Goal: Transaction & Acquisition: Purchase product/service

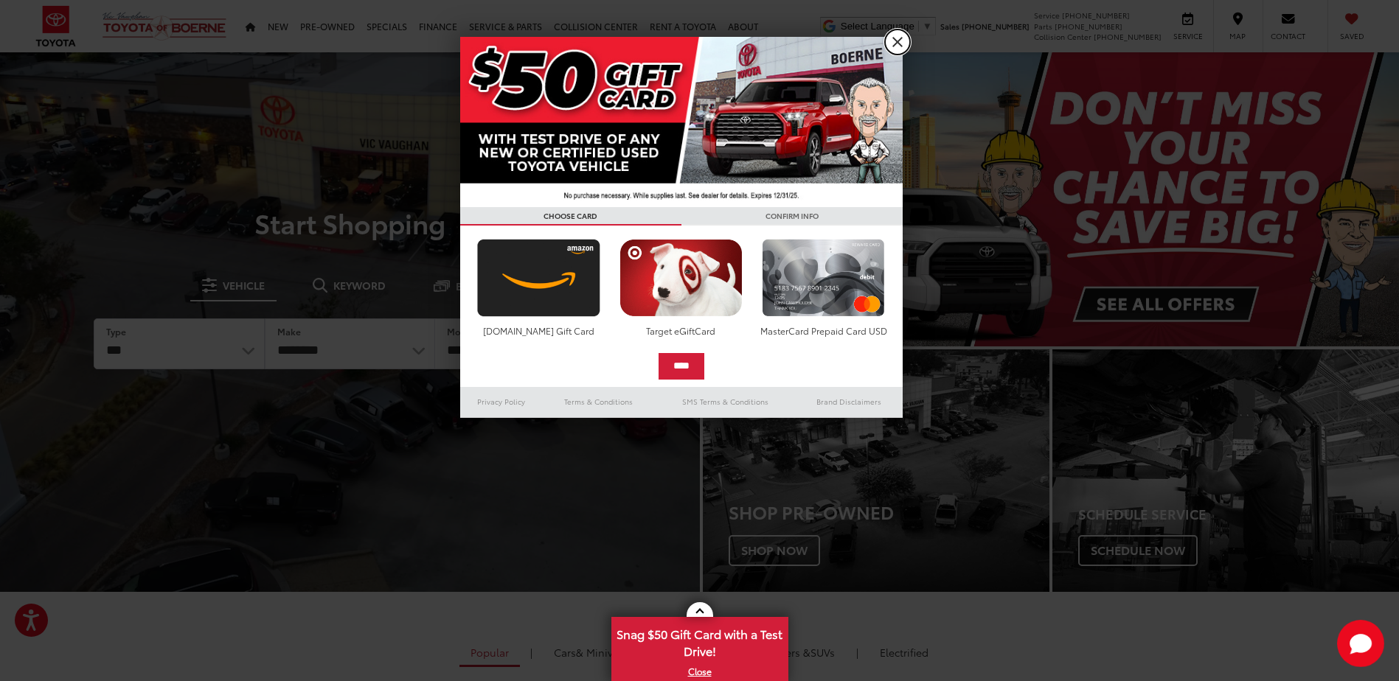
click at [897, 45] on link "X" at bounding box center [897, 41] width 25 height 25
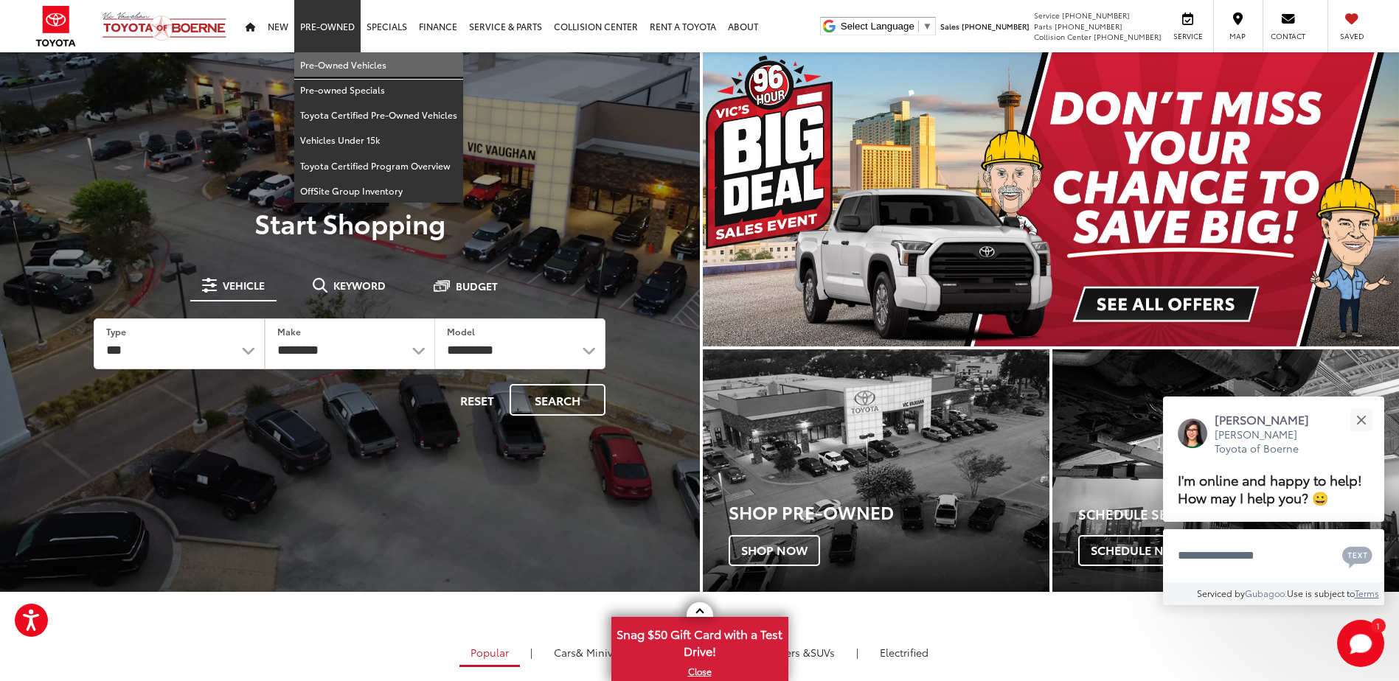
click at [337, 66] on link "Pre-Owned Vehicles" at bounding box center [378, 64] width 169 height 25
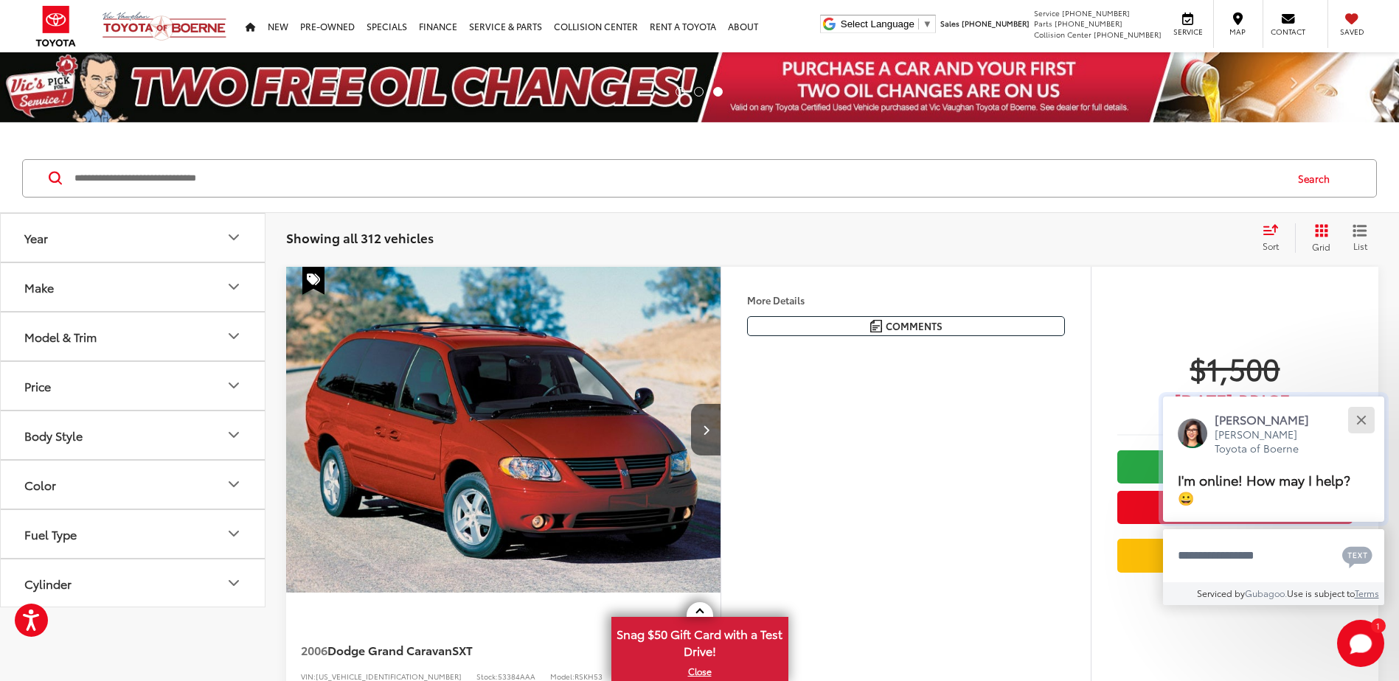
click at [1353, 425] on button "Close" at bounding box center [1361, 420] width 32 height 32
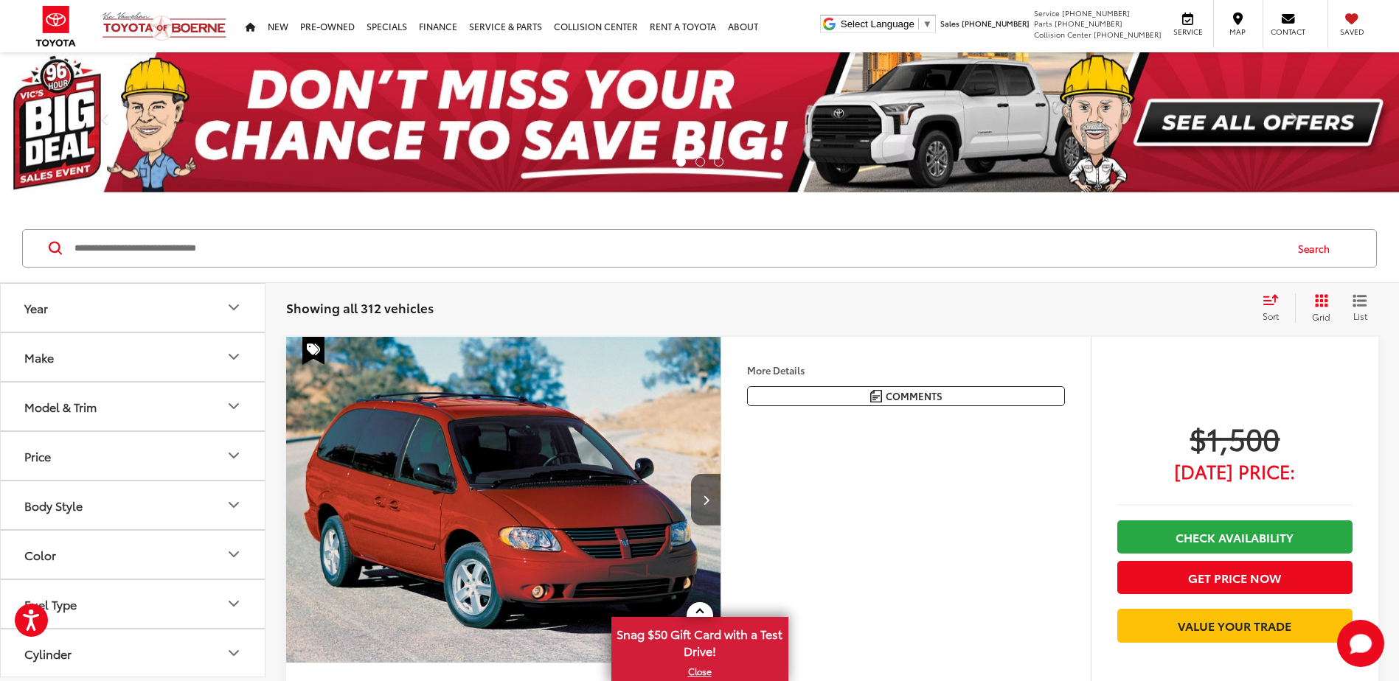
click at [151, 302] on button "Year" at bounding box center [133, 308] width 265 height 48
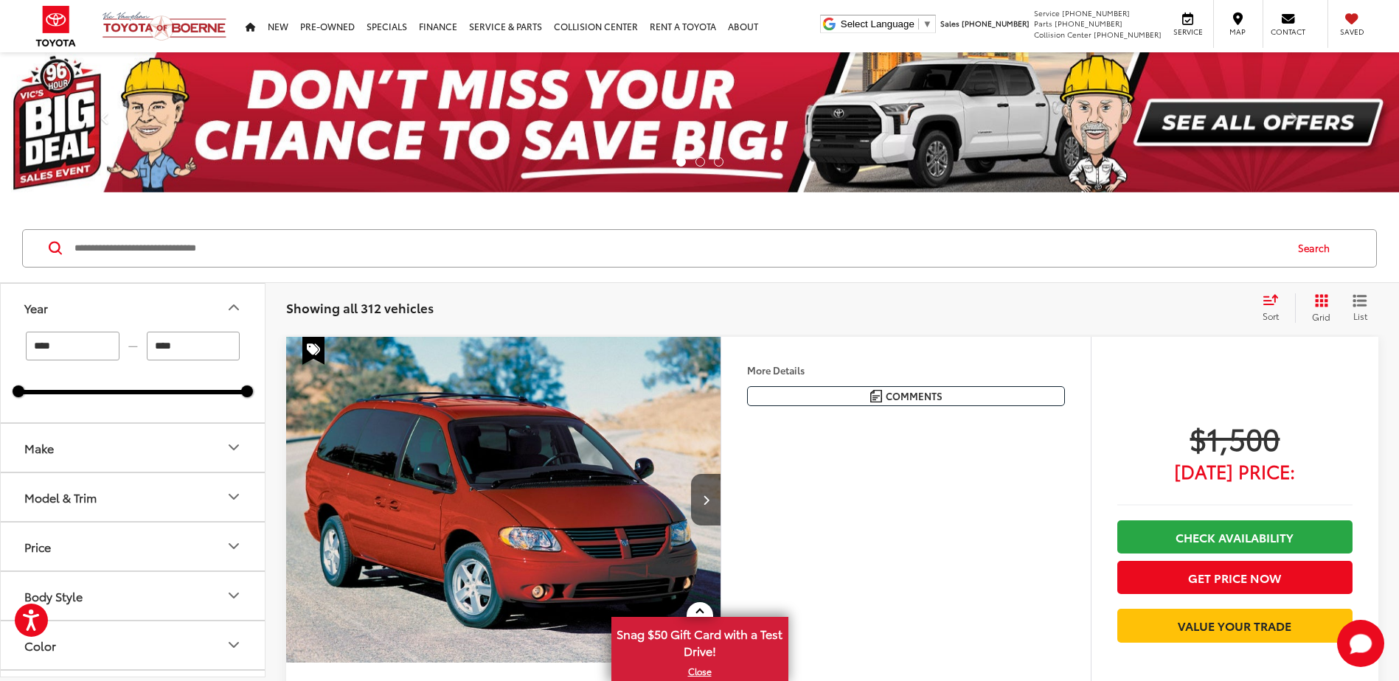
click at [185, 347] on input "****" at bounding box center [194, 346] width 94 height 29
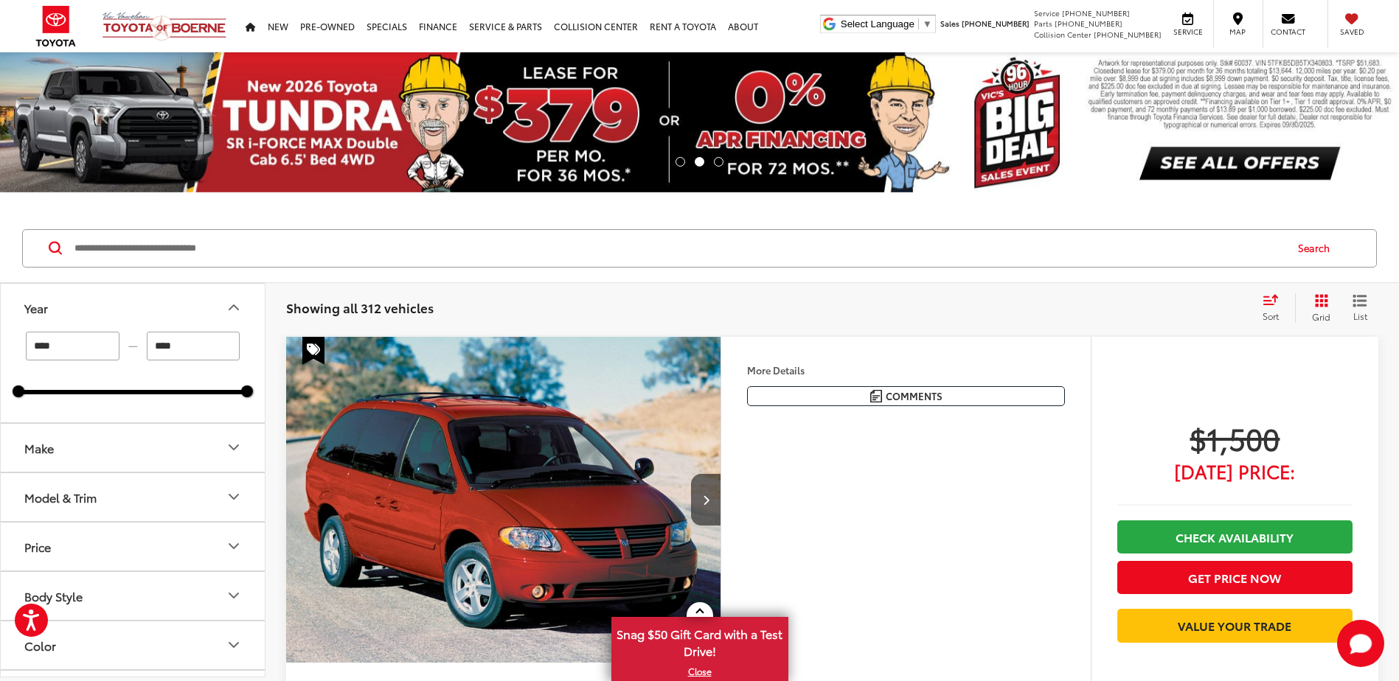
drag, startPoint x: 107, startPoint y: 349, endPoint x: -41, endPoint y: 354, distance: 148.3
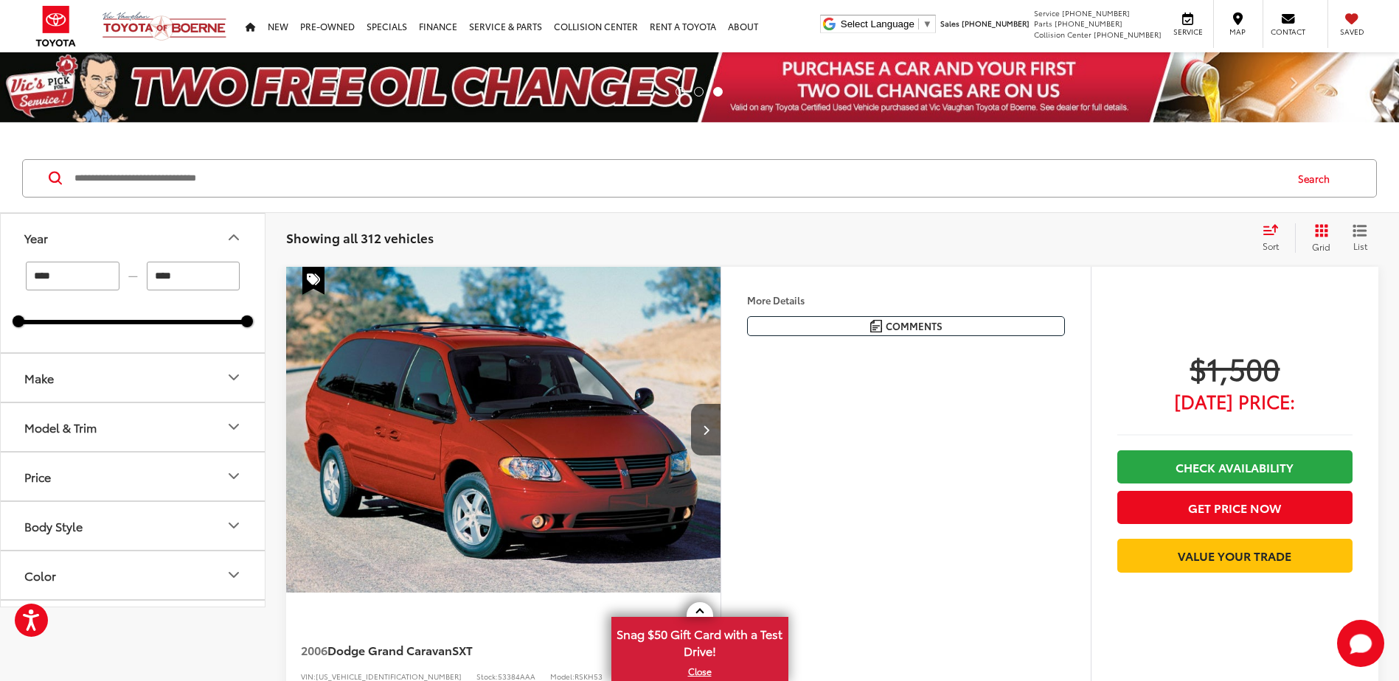
type input "****"
click at [202, 272] on input "****" at bounding box center [194, 276] width 94 height 29
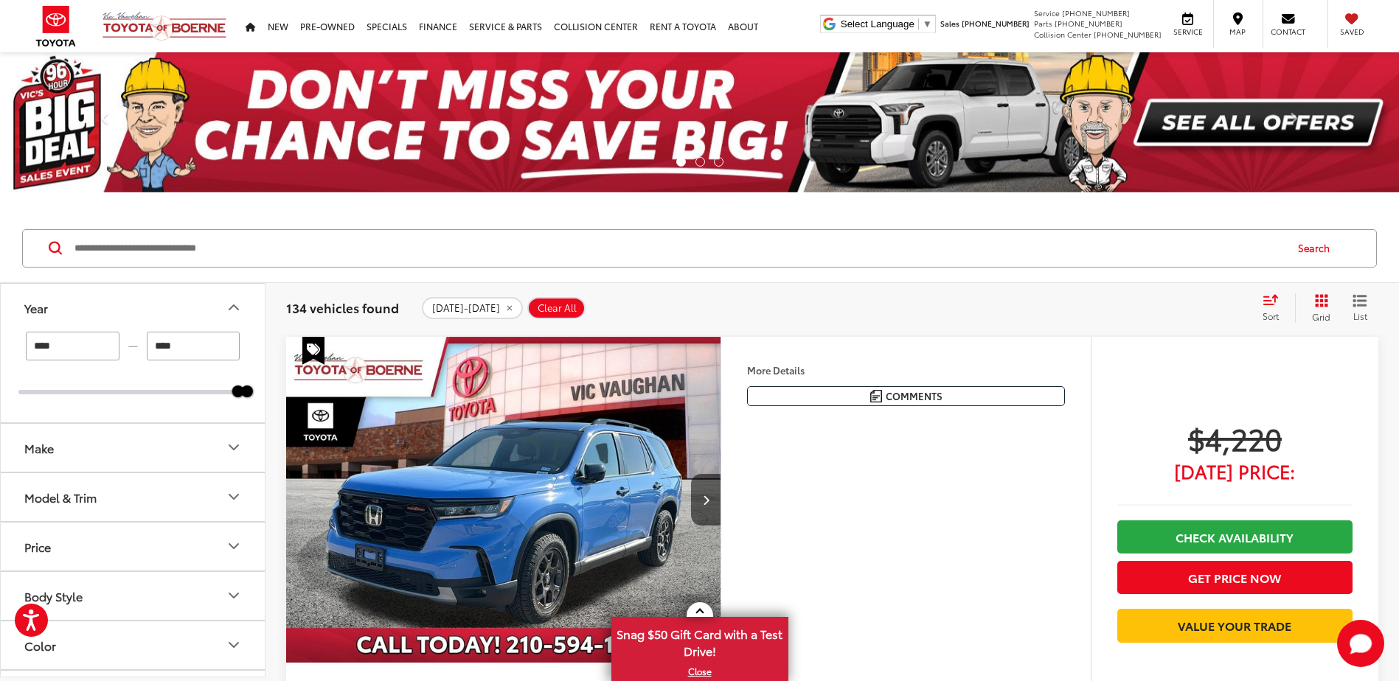
click at [186, 447] on button "Make" at bounding box center [133, 448] width 265 height 48
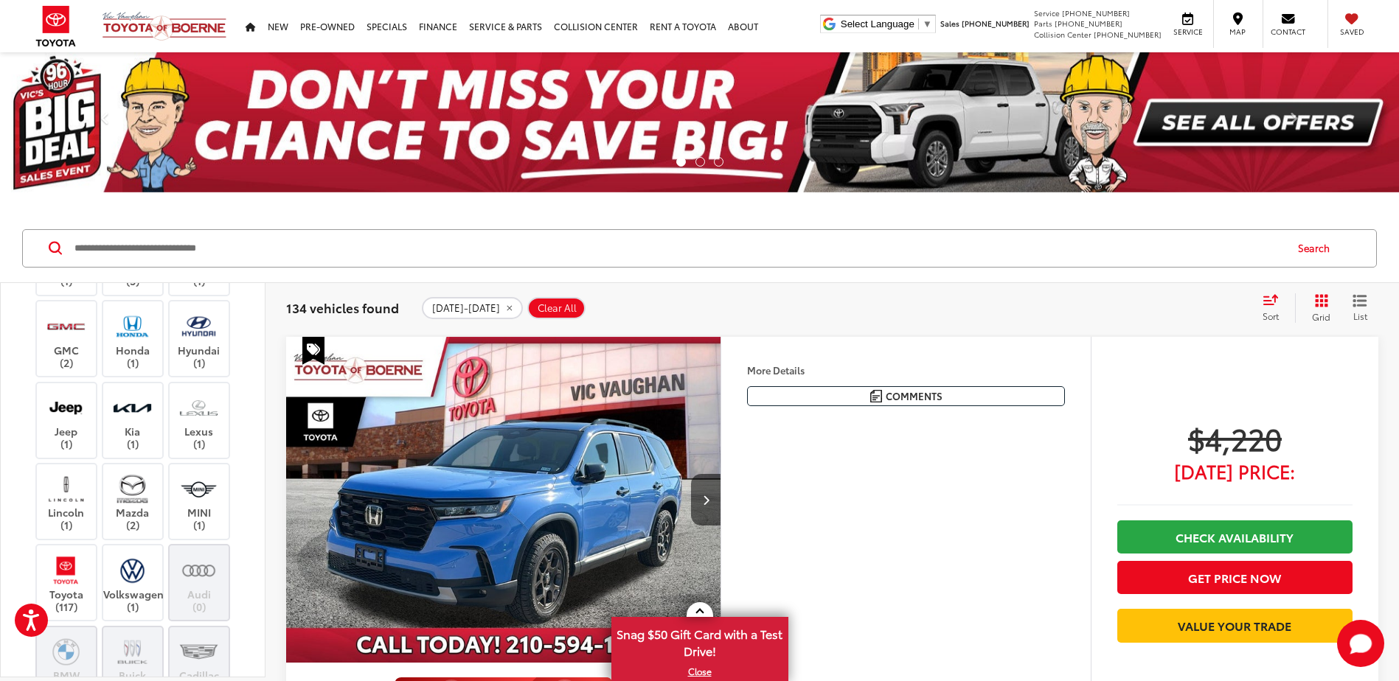
scroll to position [295, 0]
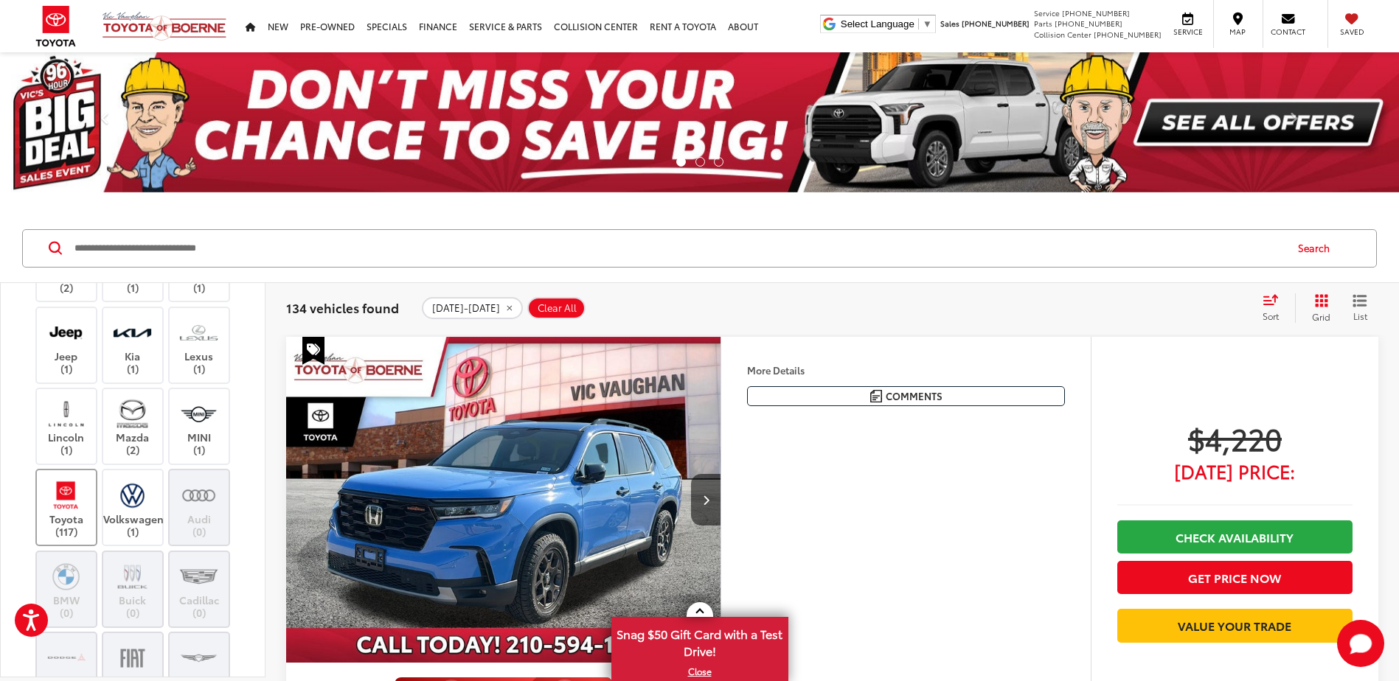
click at [74, 512] on img at bounding box center [66, 495] width 41 height 35
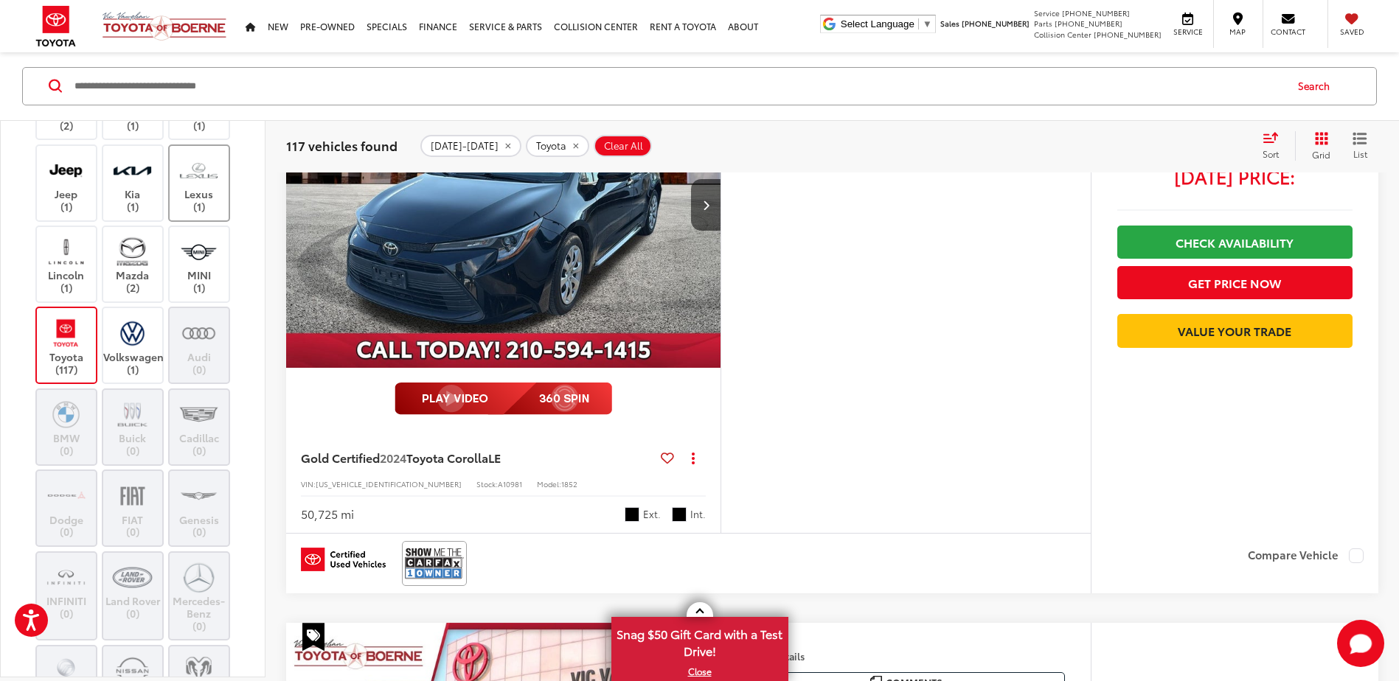
scroll to position [147, 0]
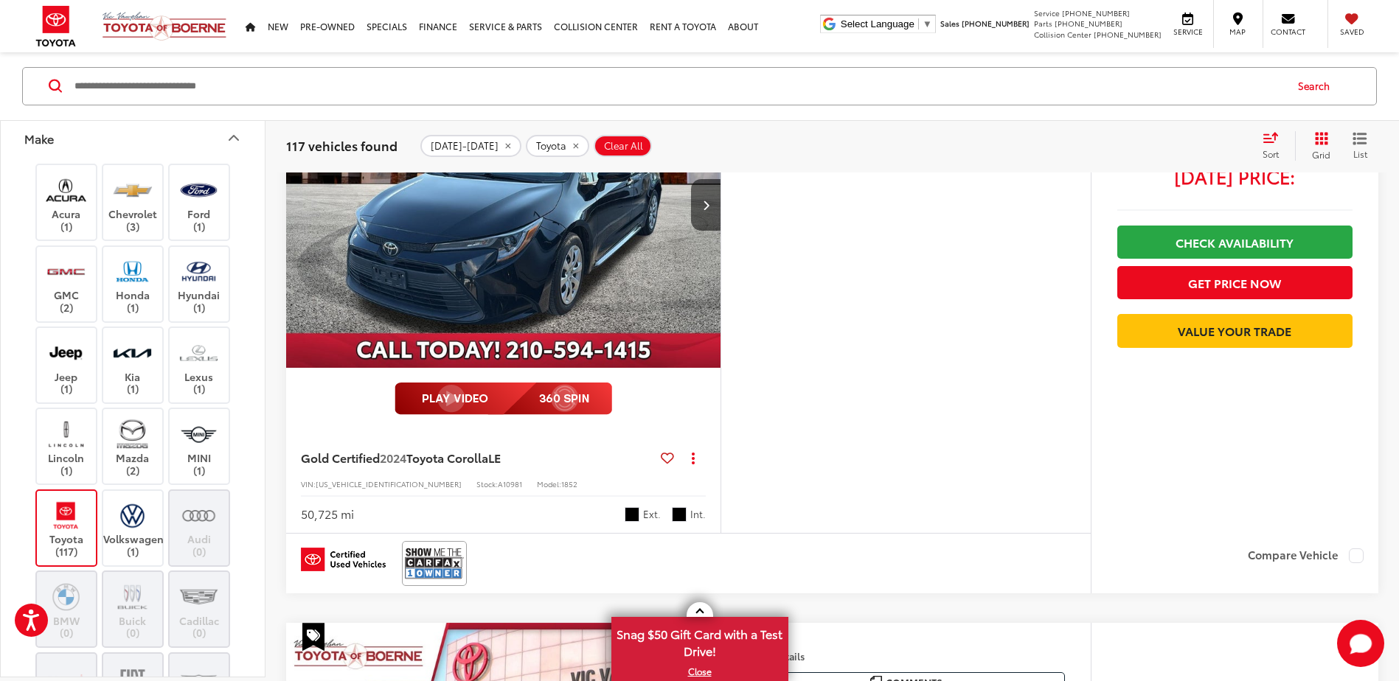
click at [237, 141] on icon "Make" at bounding box center [233, 138] width 9 height 4
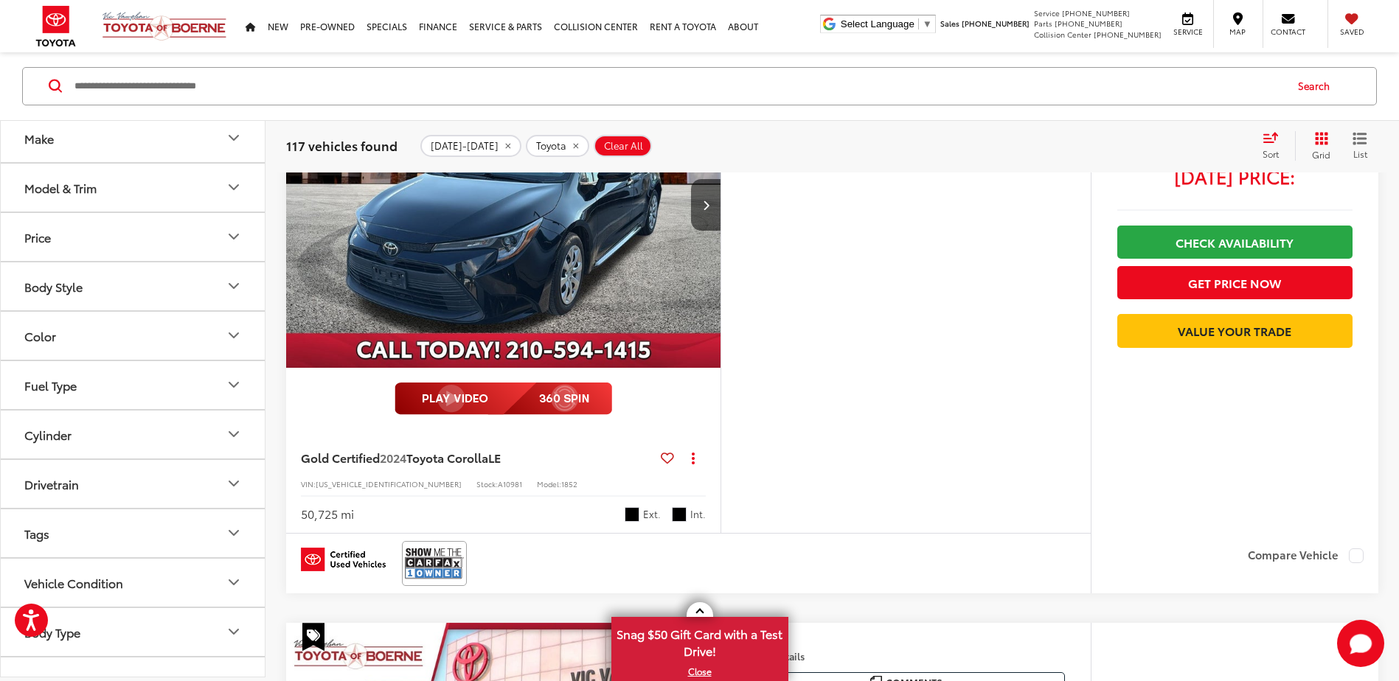
click at [130, 187] on button "Model & Trim" at bounding box center [133, 188] width 265 height 48
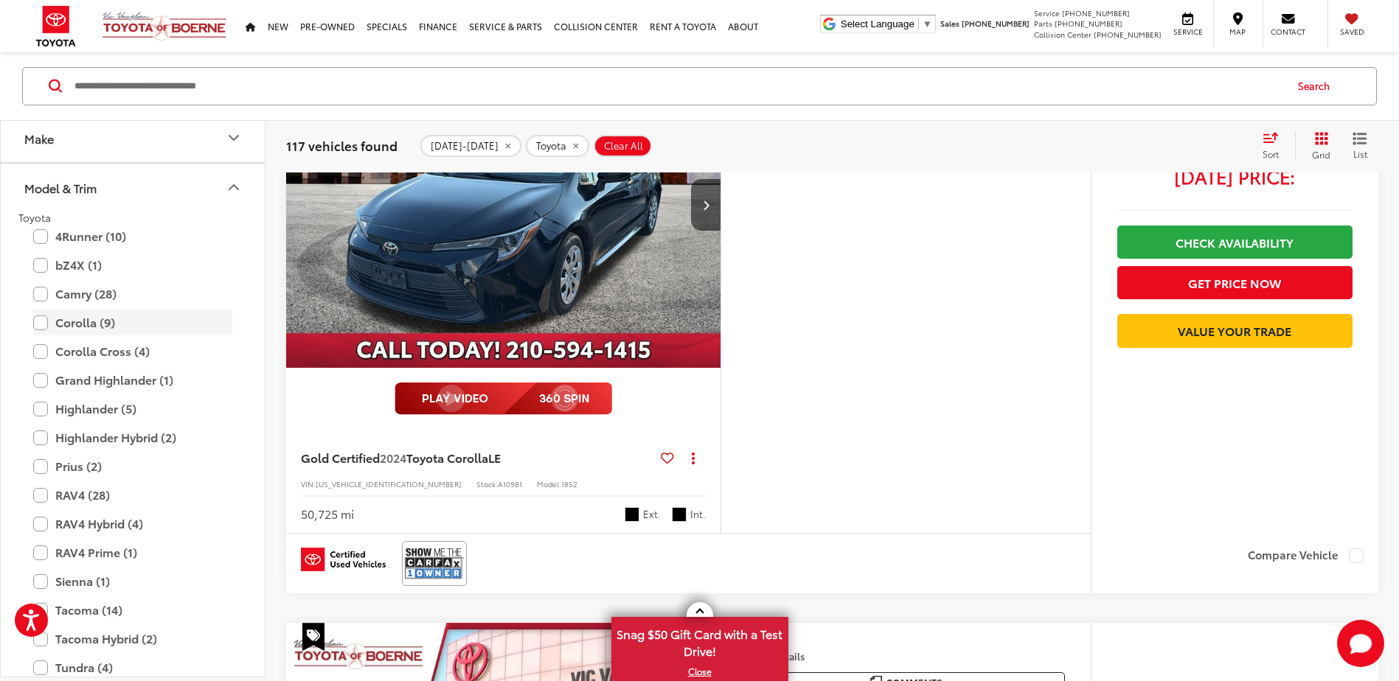
click at [44, 321] on label "Corolla (9)" at bounding box center [132, 323] width 199 height 26
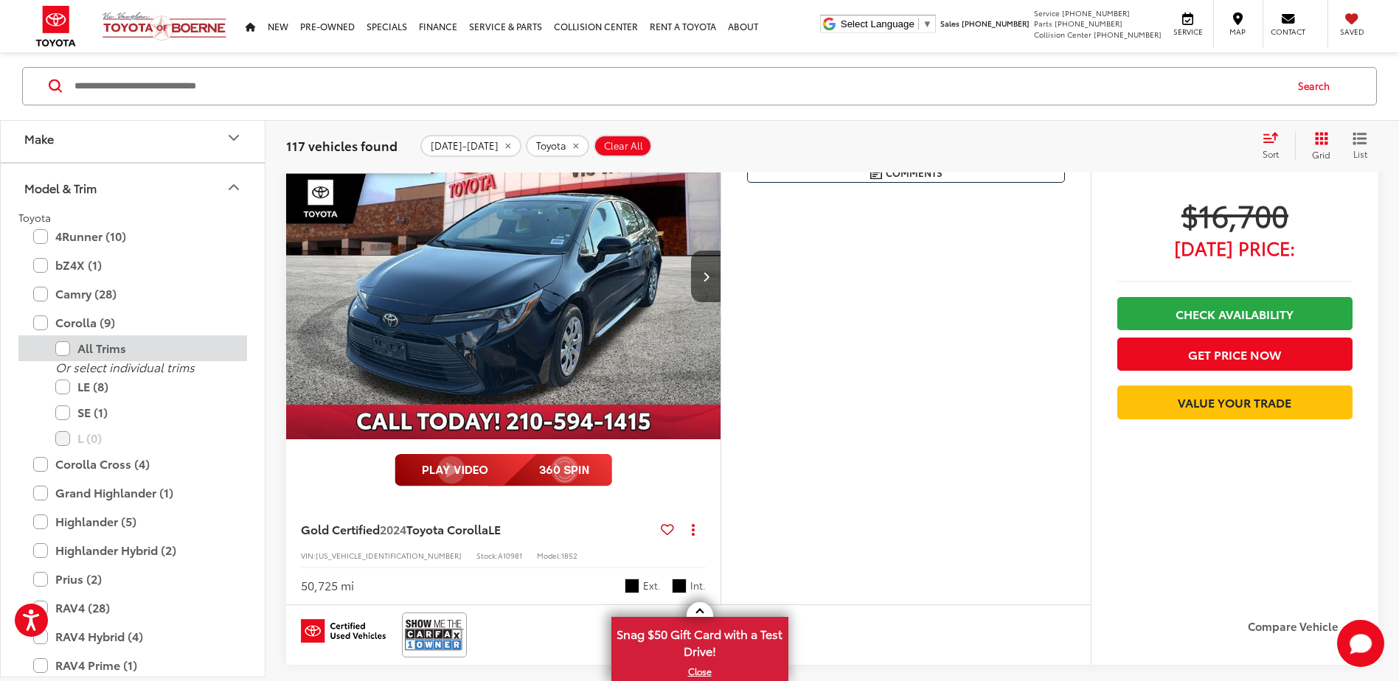
scroll to position [162, 0]
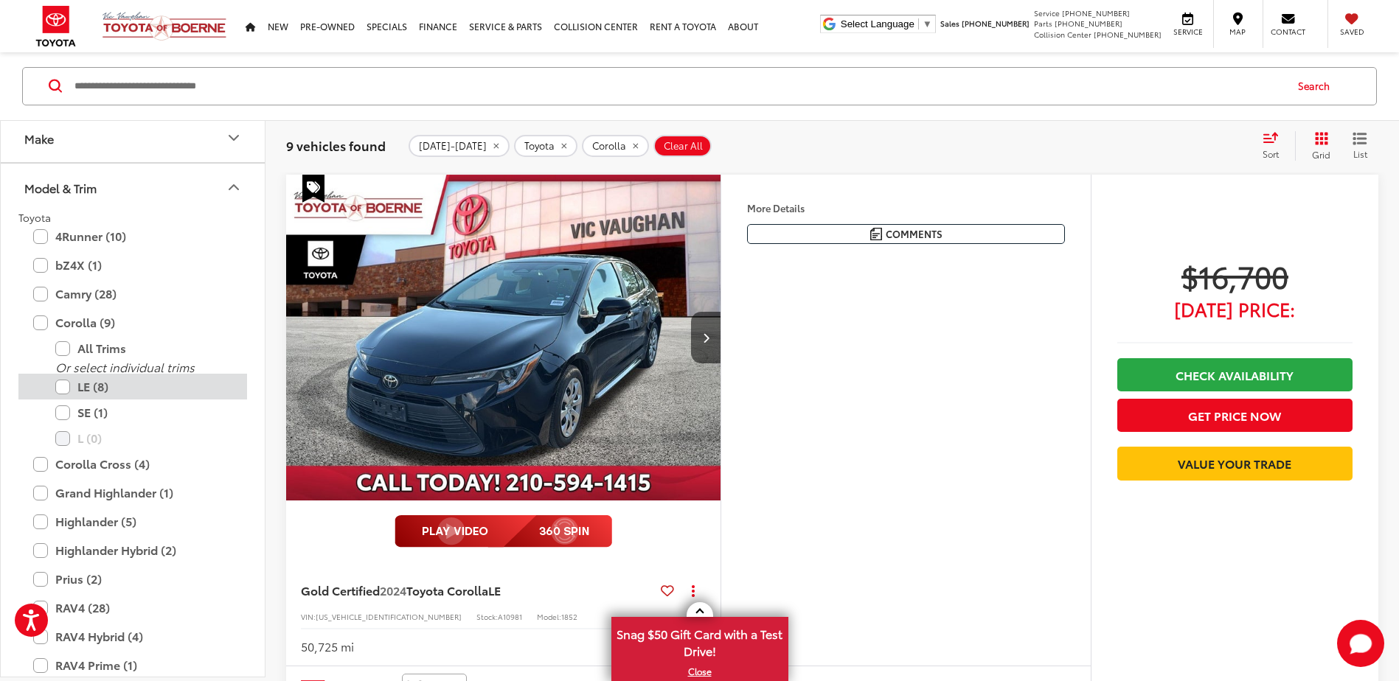
click at [63, 388] on label "LE (8)" at bounding box center [143, 388] width 177 height 26
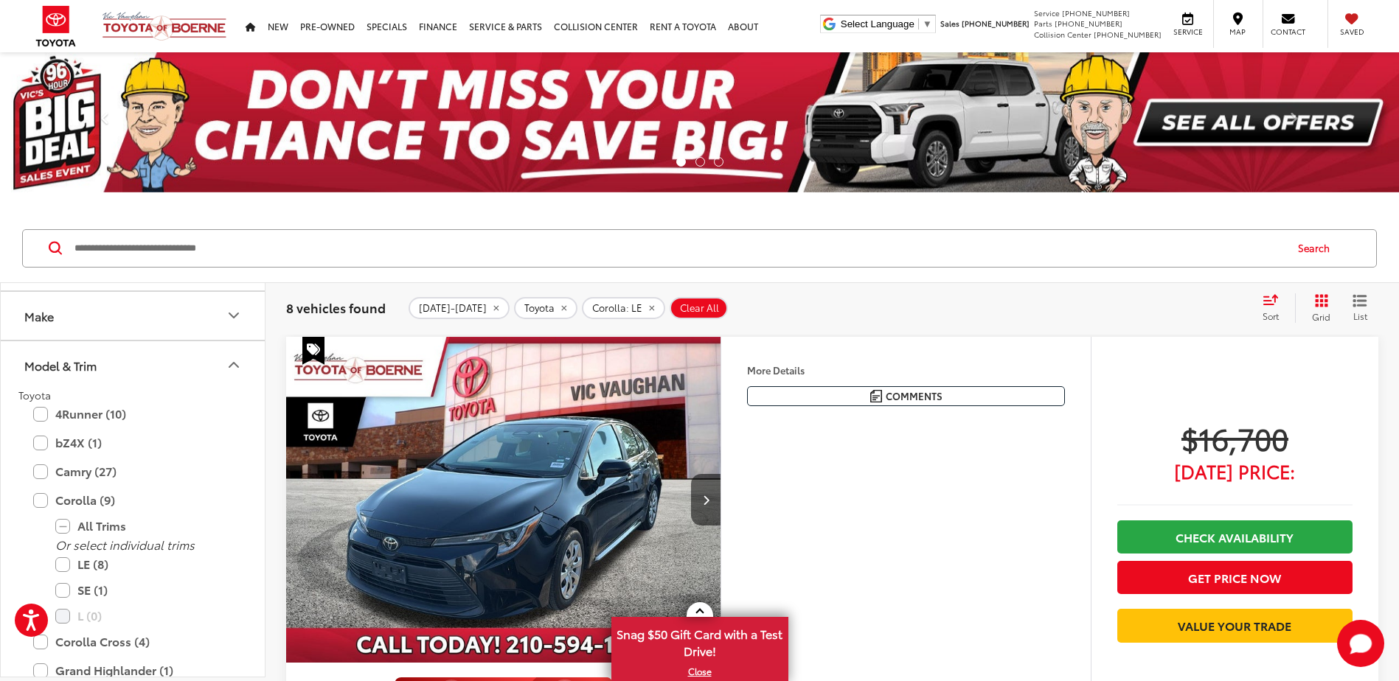
scroll to position [147, 0]
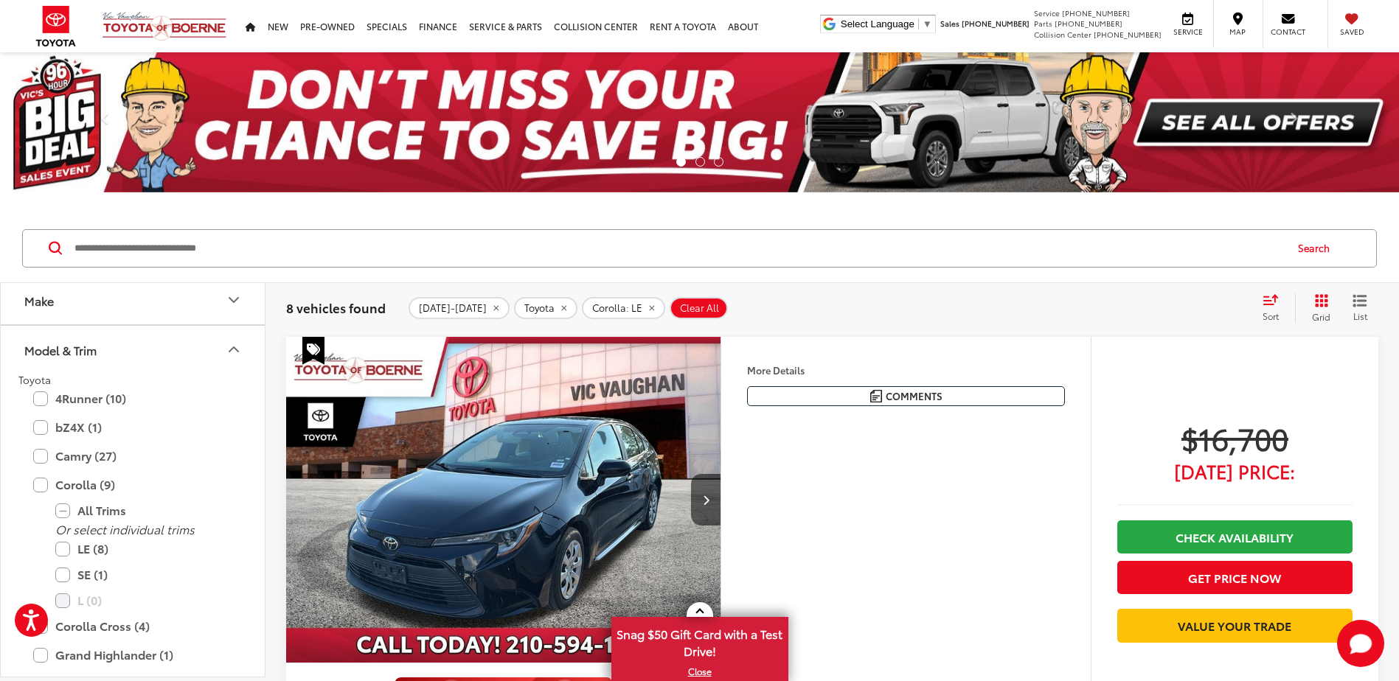
click at [237, 350] on icon "Model & Trim" at bounding box center [234, 350] width 18 height 18
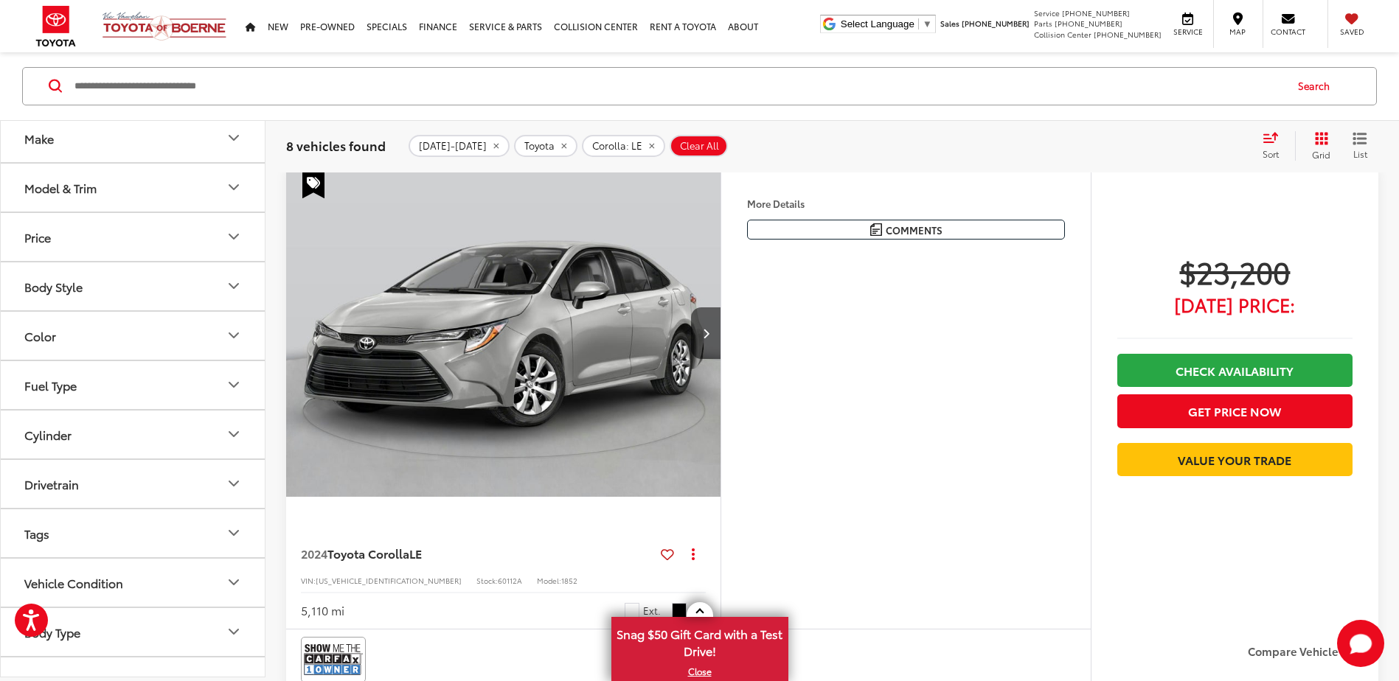
scroll to position [2973, 0]
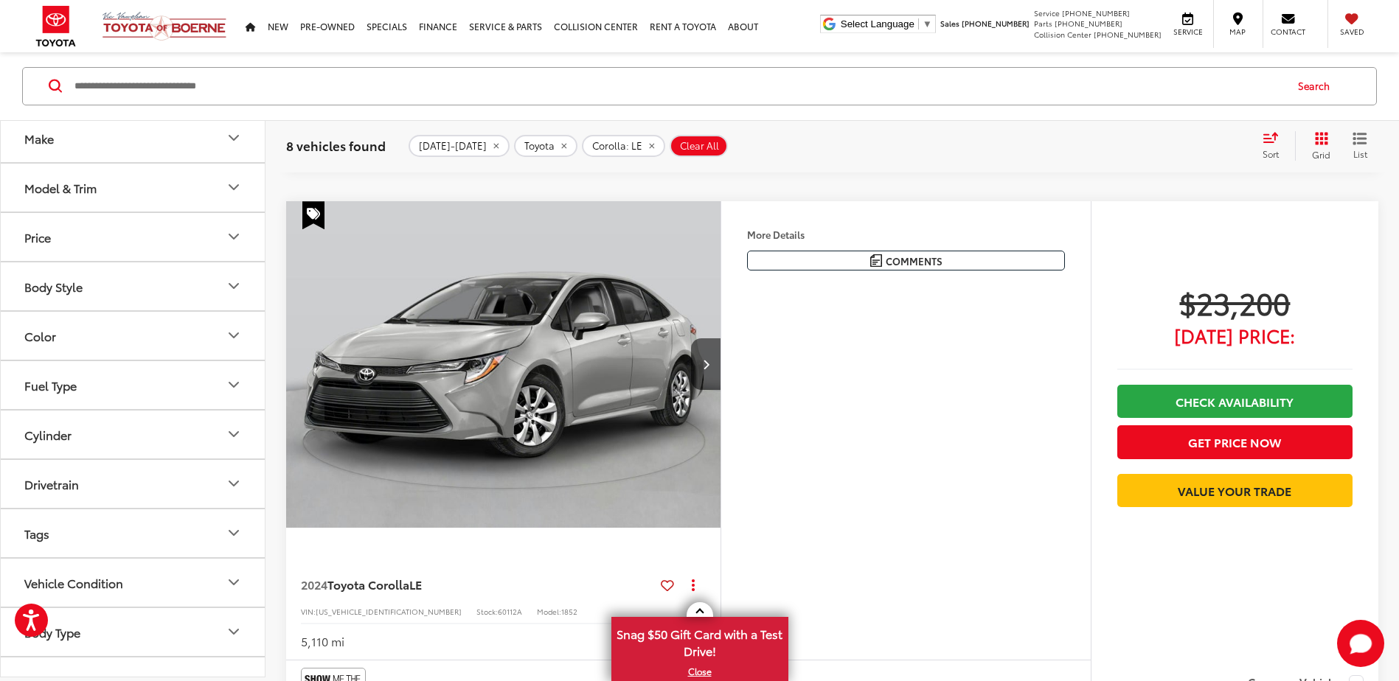
click at [568, 315] on img "2024 Toyota Corolla LE 0" at bounding box center [503, 364] width 437 height 327
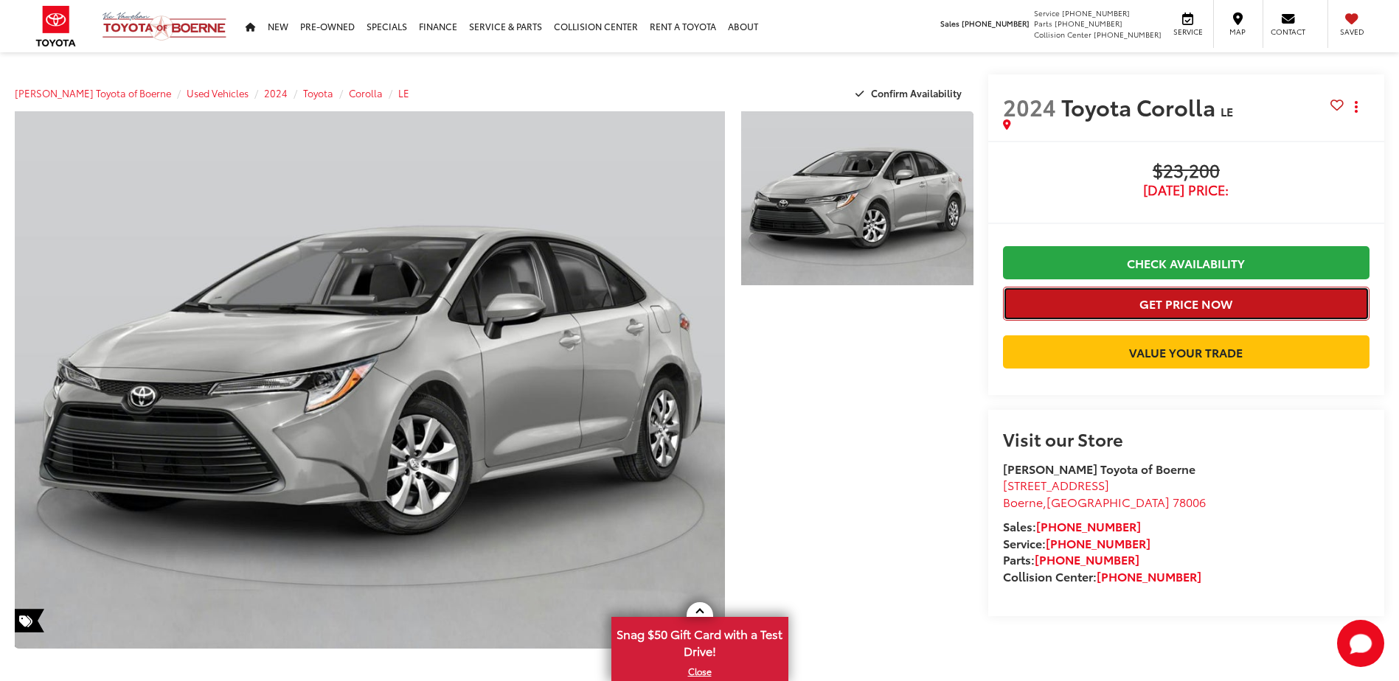
click at [1153, 307] on button "Get Price Now" at bounding box center [1186, 303] width 366 height 33
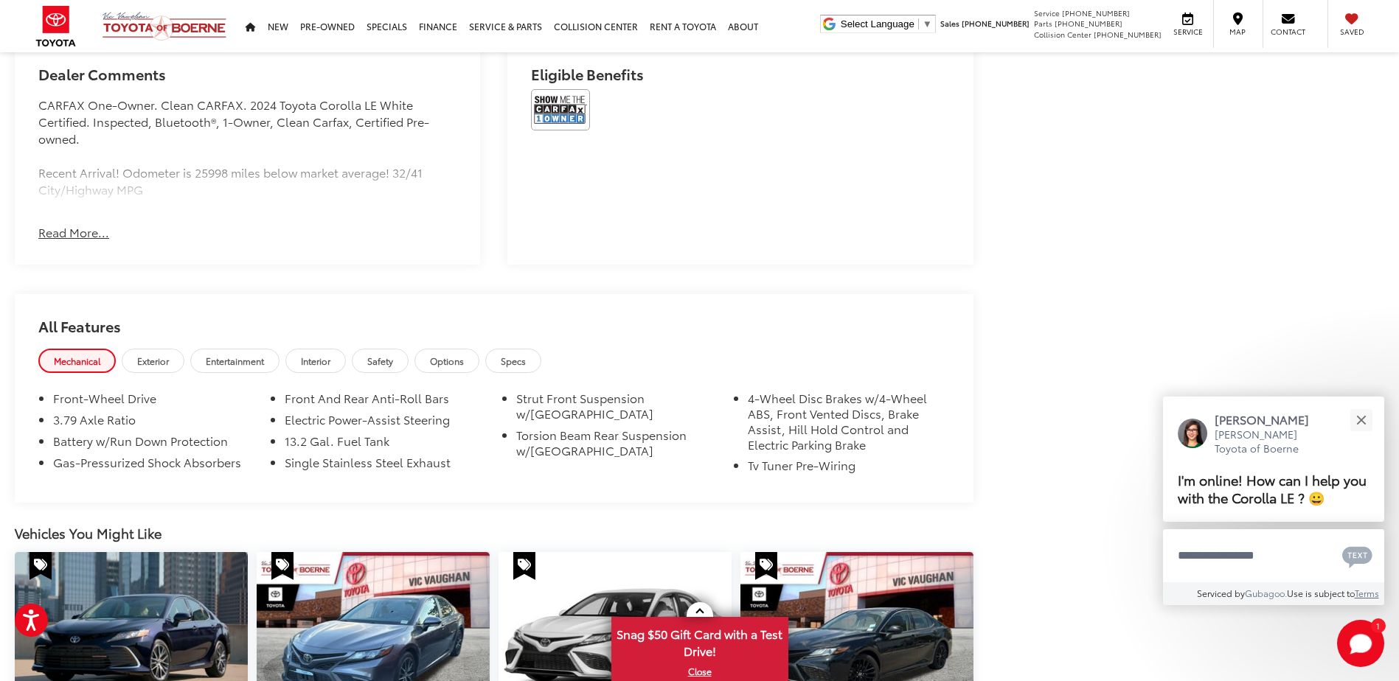
scroll to position [1032, 0]
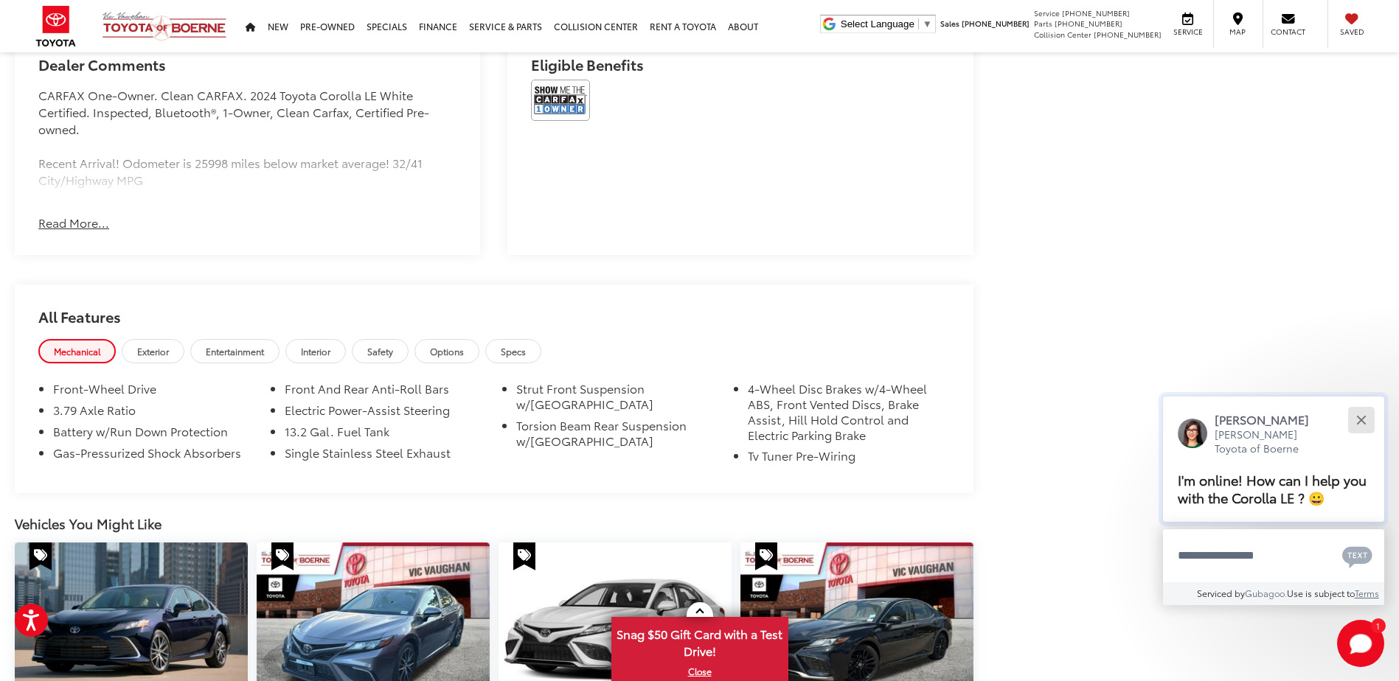
click at [1358, 418] on div "Close" at bounding box center [1361, 420] width 10 height 10
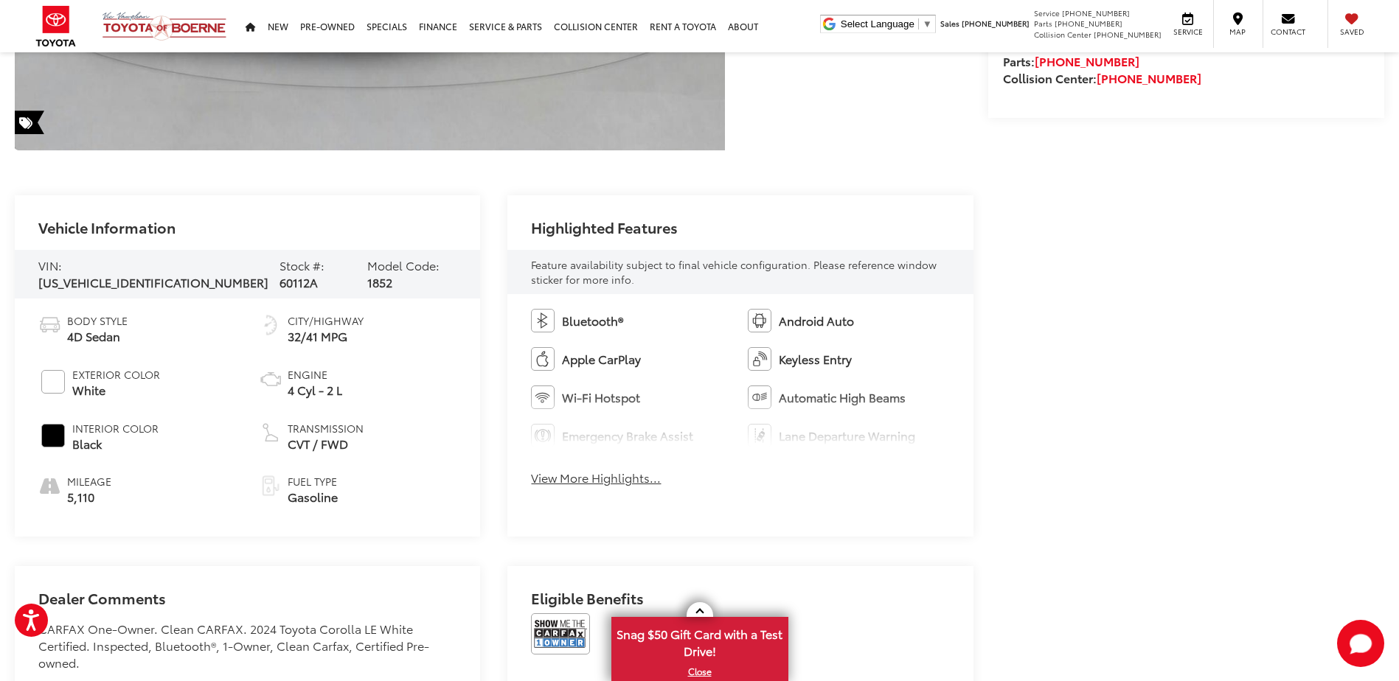
scroll to position [516, 0]
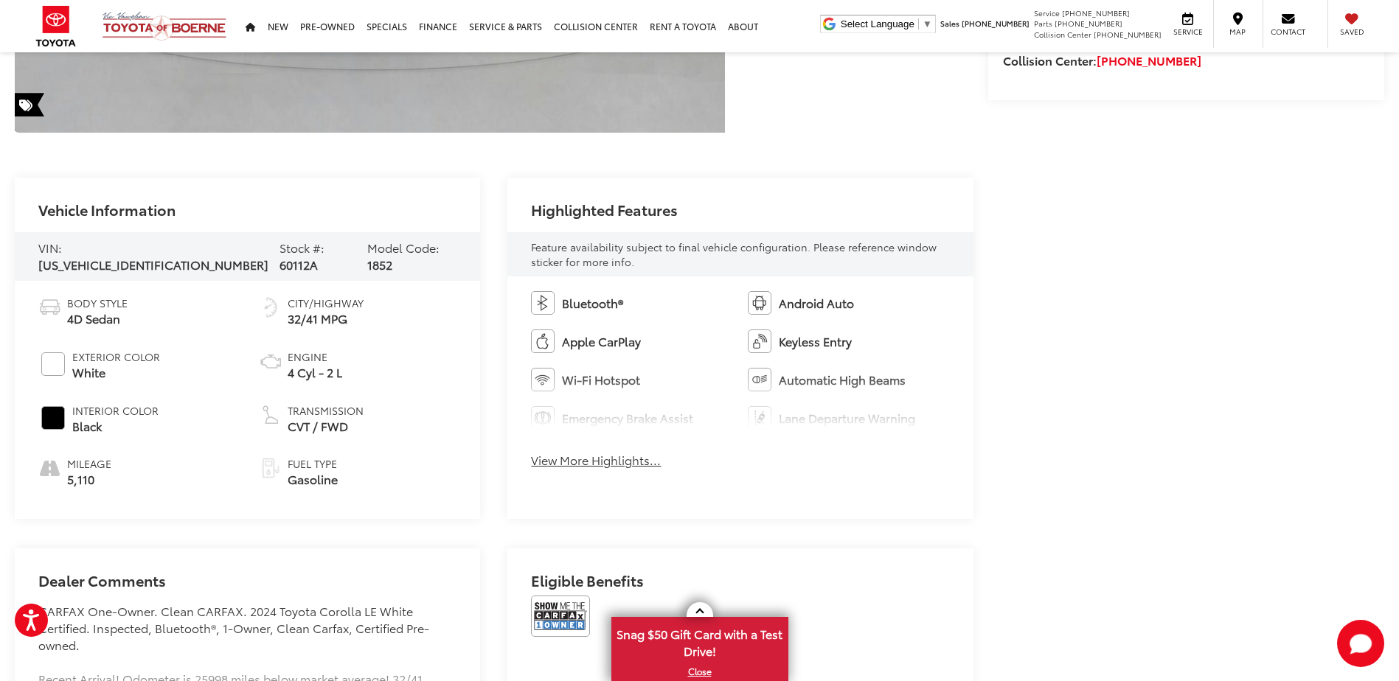
click at [611, 466] on button "View More Highlights..." at bounding box center [596, 460] width 130 height 17
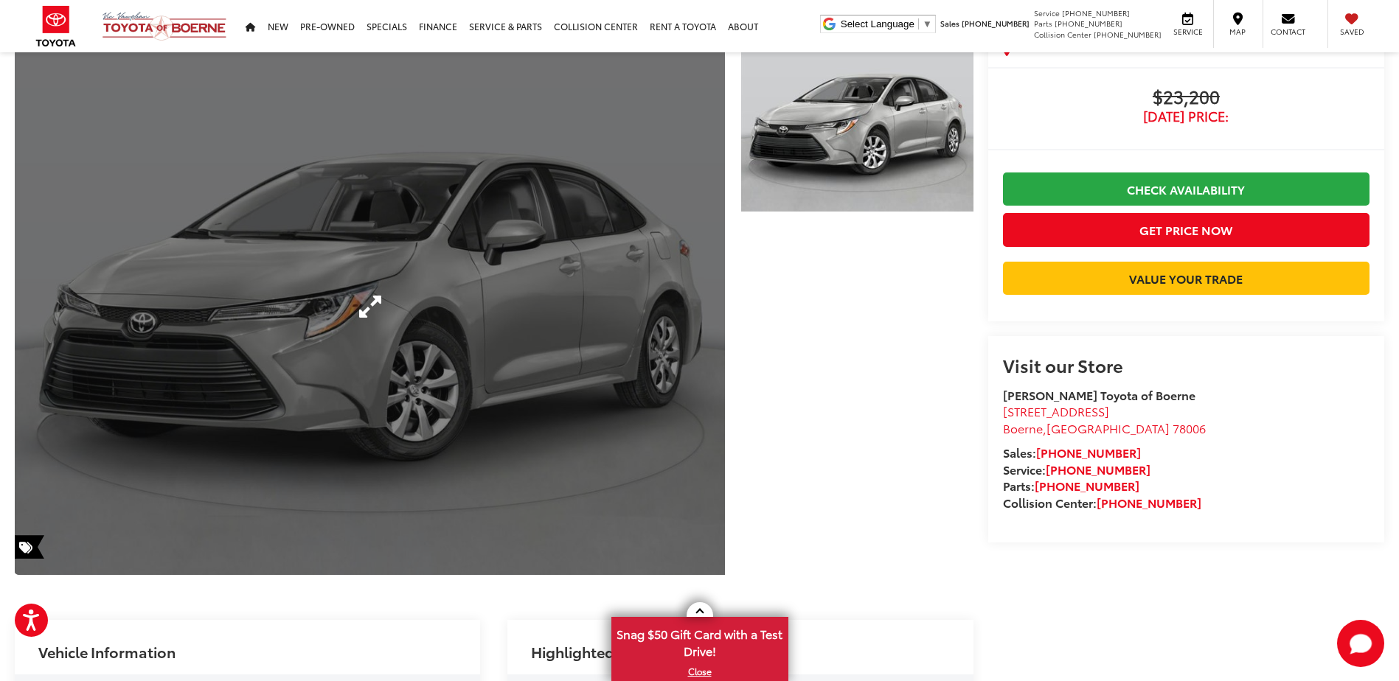
scroll to position [0, 0]
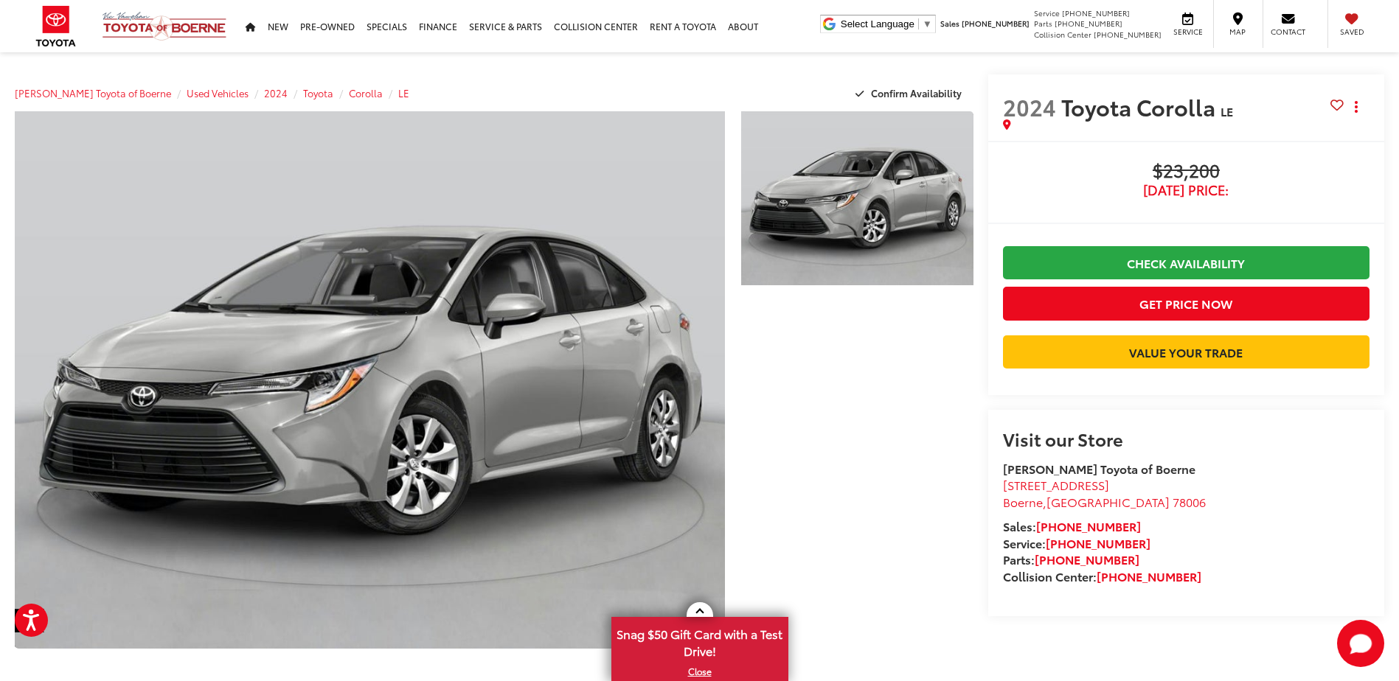
click at [858, 349] on div at bounding box center [853, 383] width 239 height 545
click at [918, 330] on div at bounding box center [853, 383] width 239 height 545
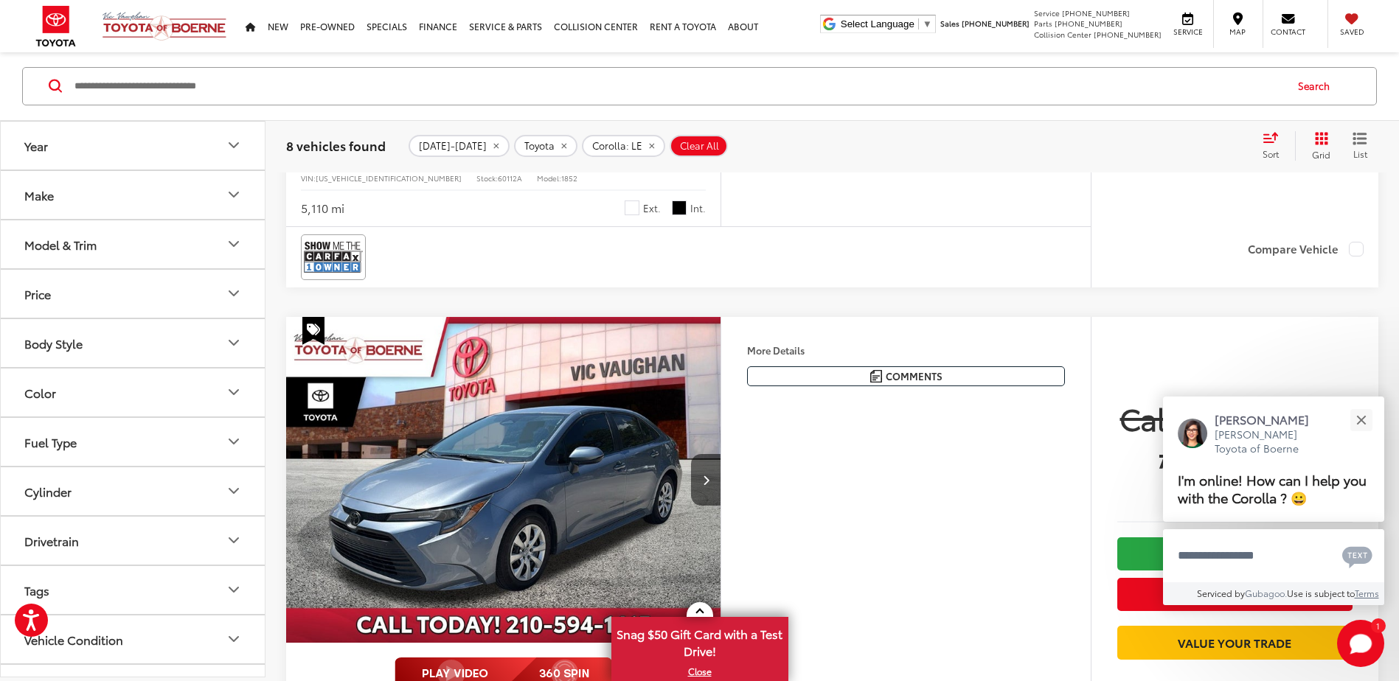
scroll to position [3332, 0]
click at [1361, 417] on button "Close" at bounding box center [1361, 420] width 32 height 32
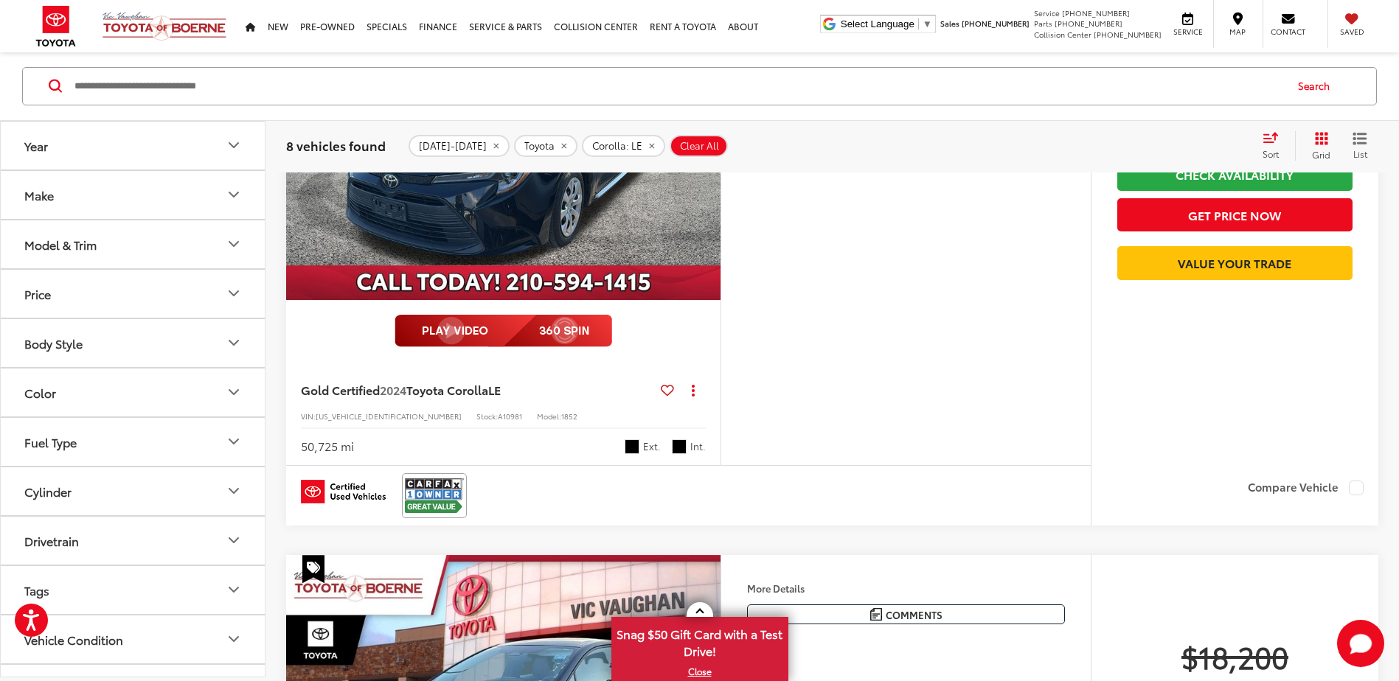
scroll to position [158, 0]
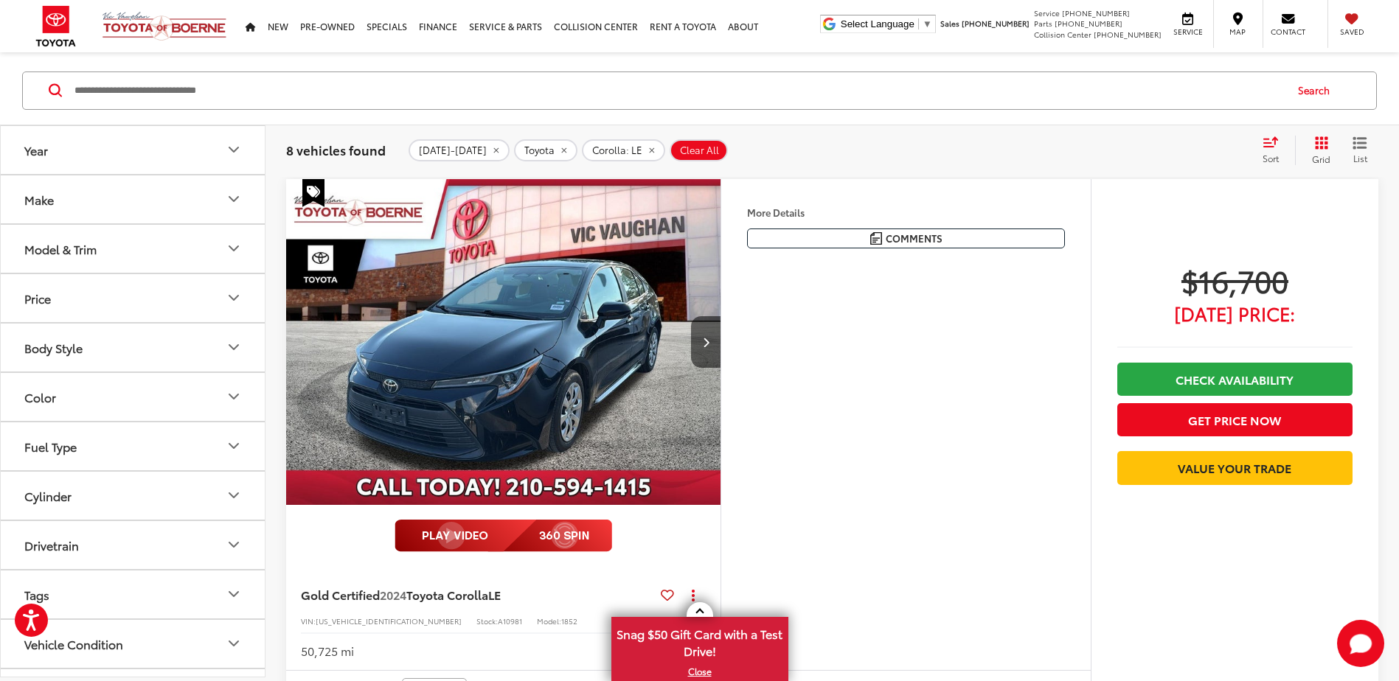
click at [1324, 147] on icon "Grid View" at bounding box center [1321, 142] width 13 height 13
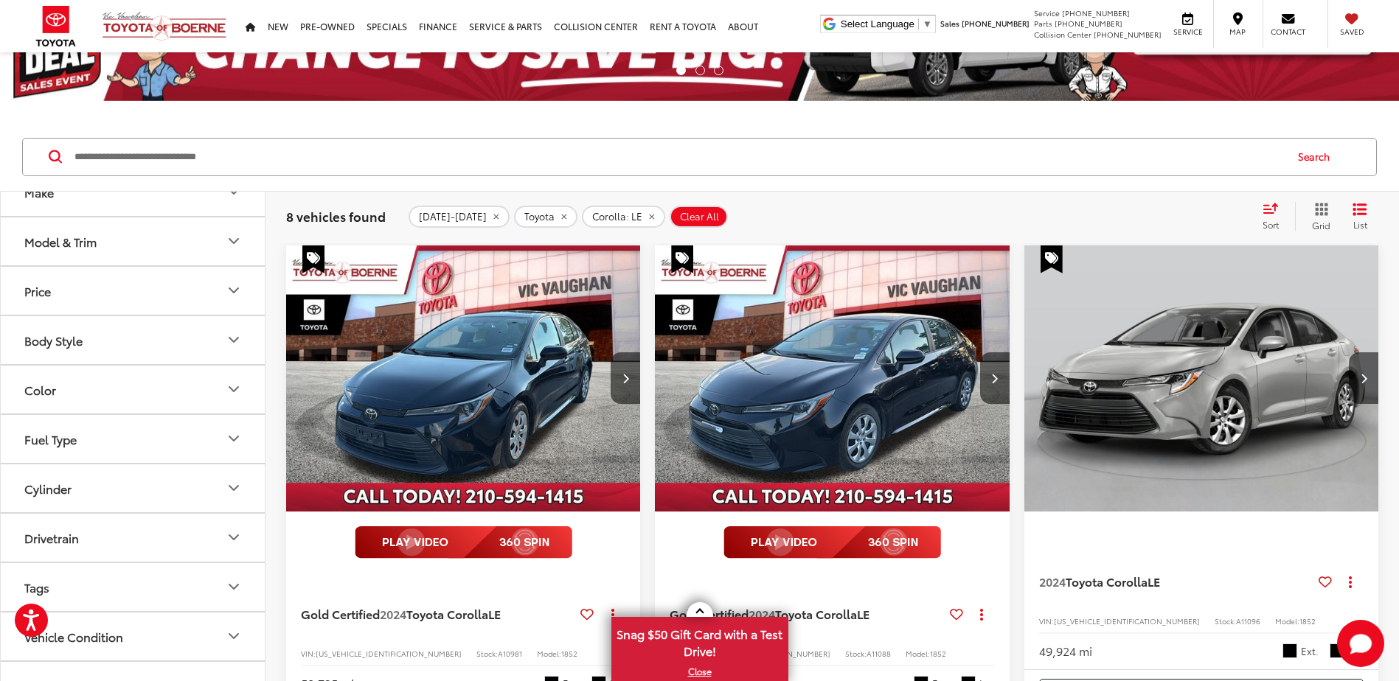
scroll to position [0, 0]
